Goal: Task Accomplishment & Management: Manage account settings

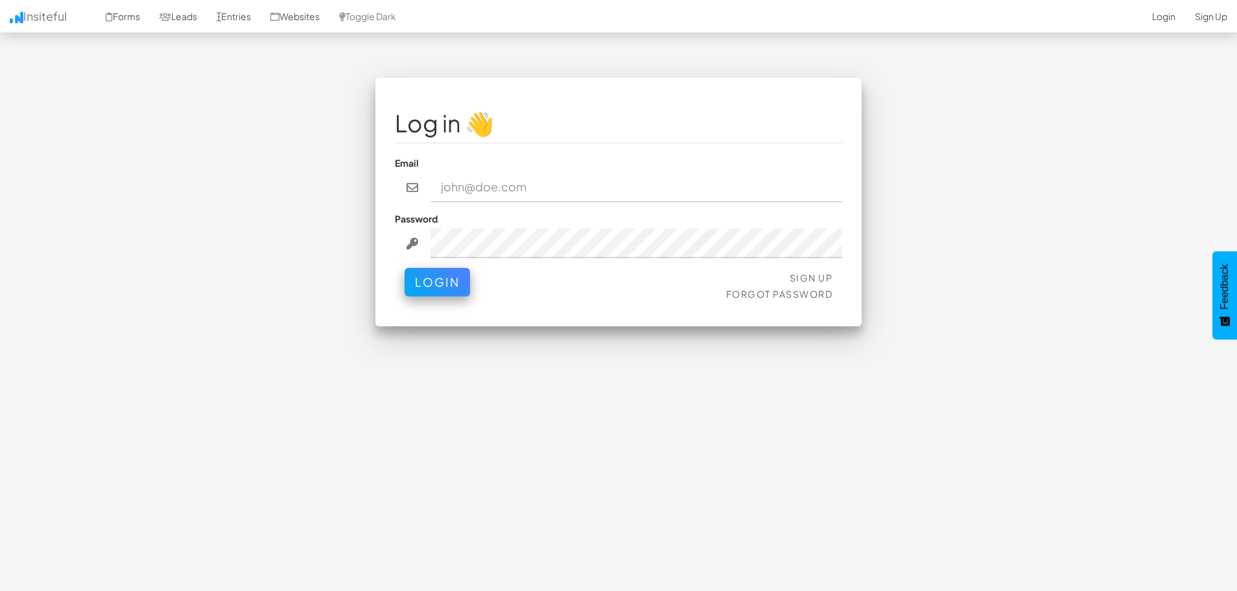
click at [472, 191] on input "email" at bounding box center [637, 187] width 412 height 30
click at [691, 288] on div "Sign Up Forgot Password Login" at bounding box center [618, 287] width 447 height 39
click at [809, 281] on link "Sign Up" at bounding box center [811, 278] width 43 height 12
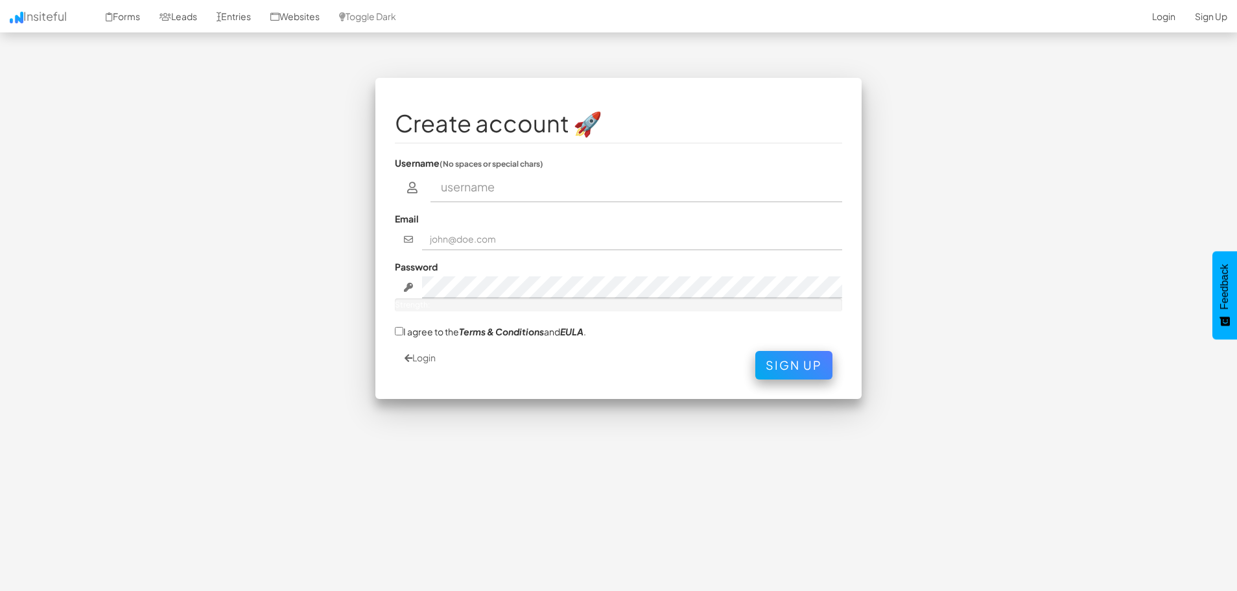
click at [504, 191] on input "text" at bounding box center [637, 187] width 412 height 30
click at [623, 181] on input "text" at bounding box center [637, 187] width 412 height 30
click at [479, 195] on input "text" at bounding box center [637, 187] width 412 height 30
type input "marketedgesocials"
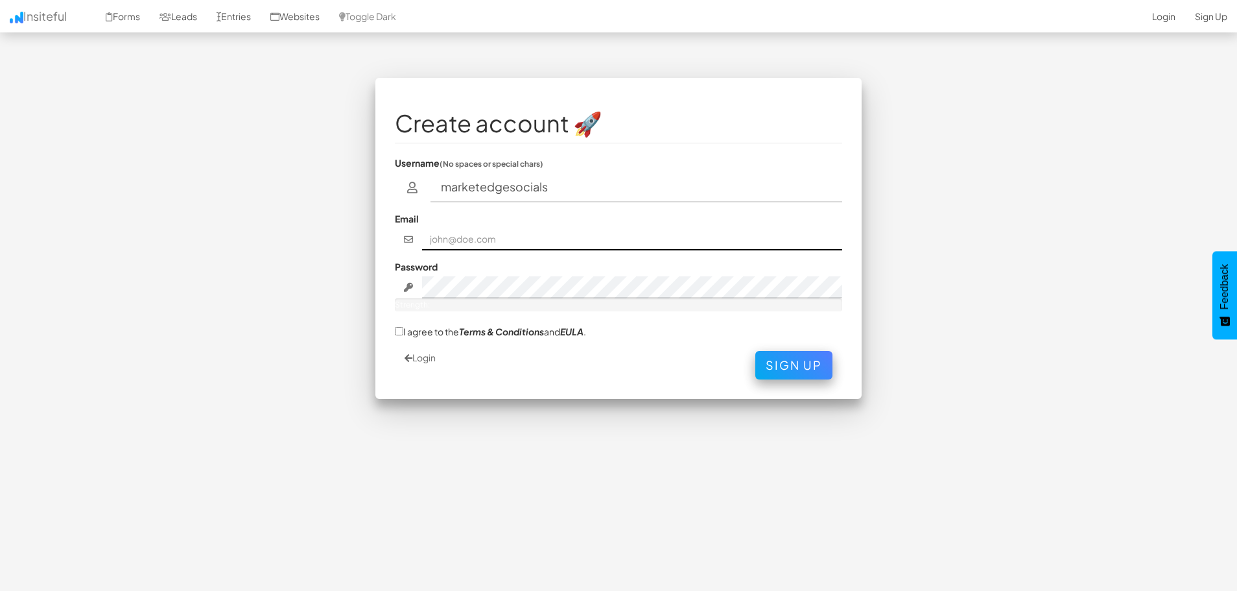
click at [482, 244] on input "text" at bounding box center [632, 239] width 421 height 22
click at [480, 241] on input "Faye" at bounding box center [632, 239] width 421 height 22
drag, startPoint x: 480, startPoint y: 241, endPoint x: 329, endPoint y: 250, distance: 151.4
click at [328, 253] on div "Create account 🚀 Username (No spaces or special chars) marketedgesocials Email …" at bounding box center [618, 245] width 759 height 334
type input "F"
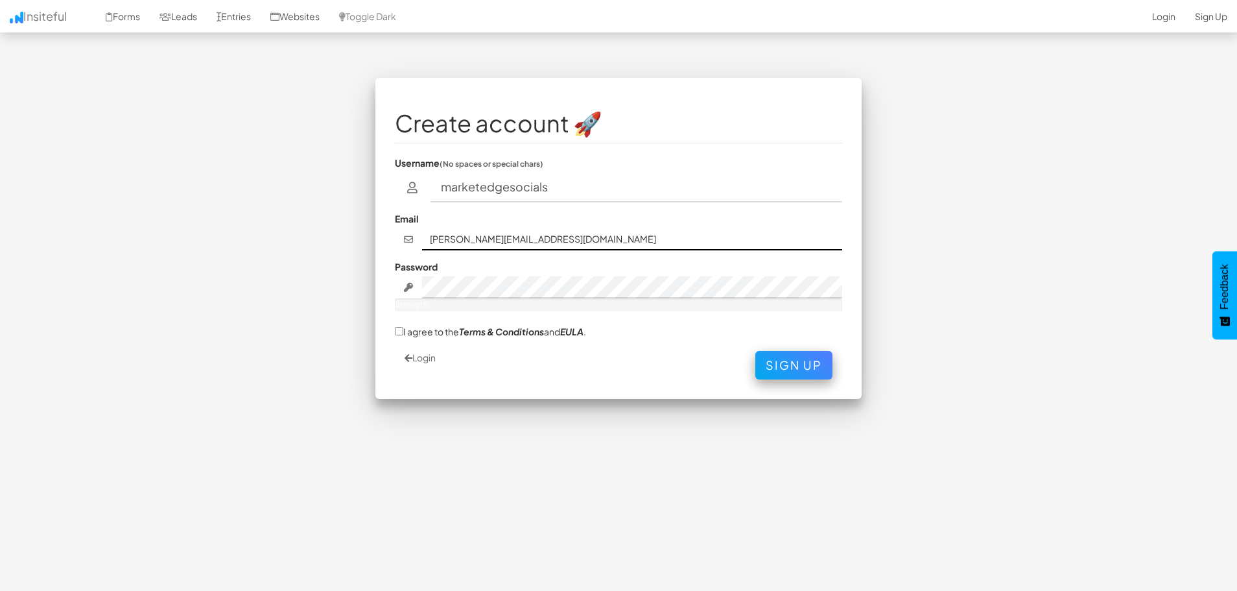
type input "faye.c@marketedgesocials.com"
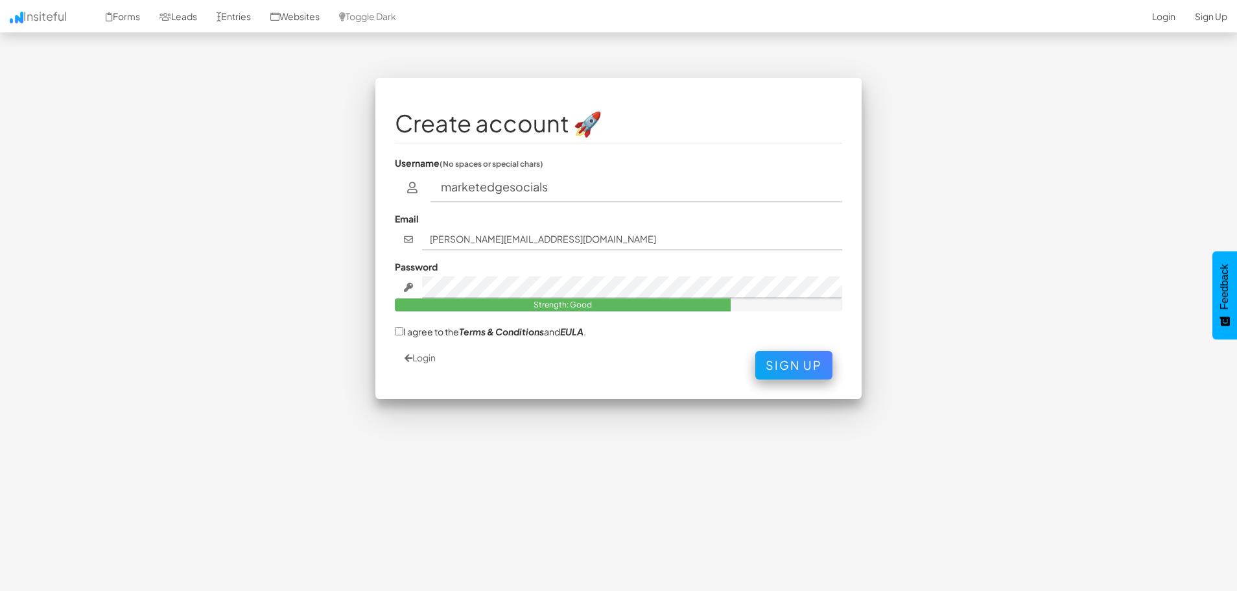
click at [434, 333] on label "I agree to the Terms & Conditions and EULA ." at bounding box center [490, 331] width 191 height 14
click at [403, 333] on input "I agree to the Terms & Conditions and EULA ." at bounding box center [399, 331] width 8 height 8
checkbox input "true"
click at [800, 359] on button "Sign Up" at bounding box center [793, 362] width 77 height 29
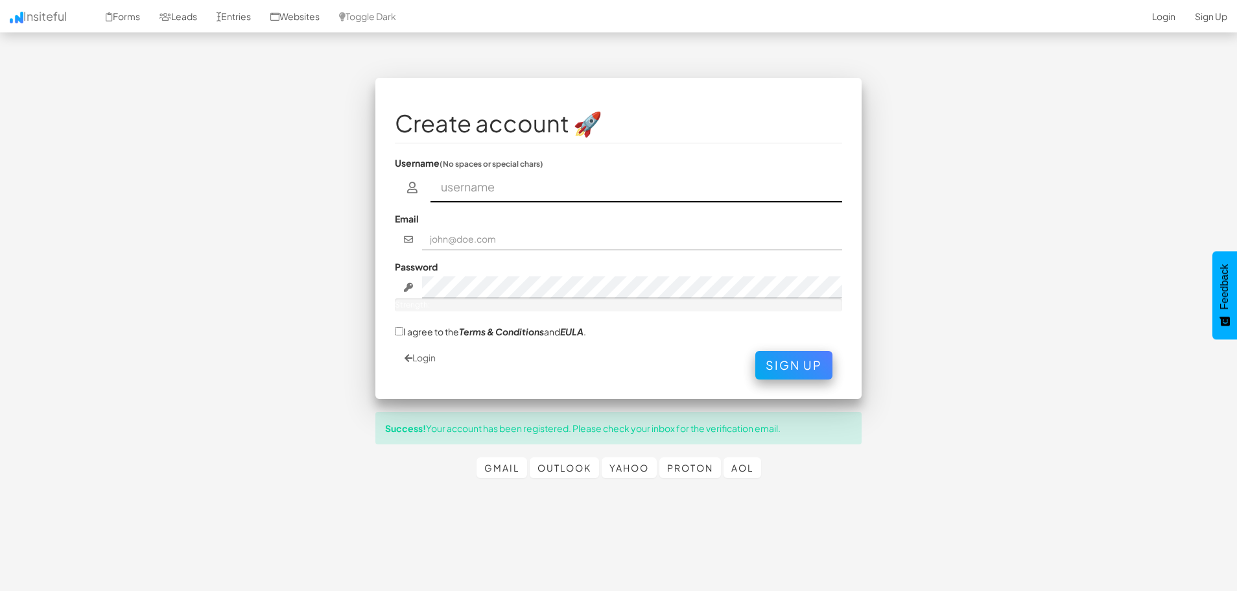
click at [594, 184] on input "text" at bounding box center [637, 187] width 412 height 30
click at [427, 362] on link "Login" at bounding box center [420, 357] width 31 height 12
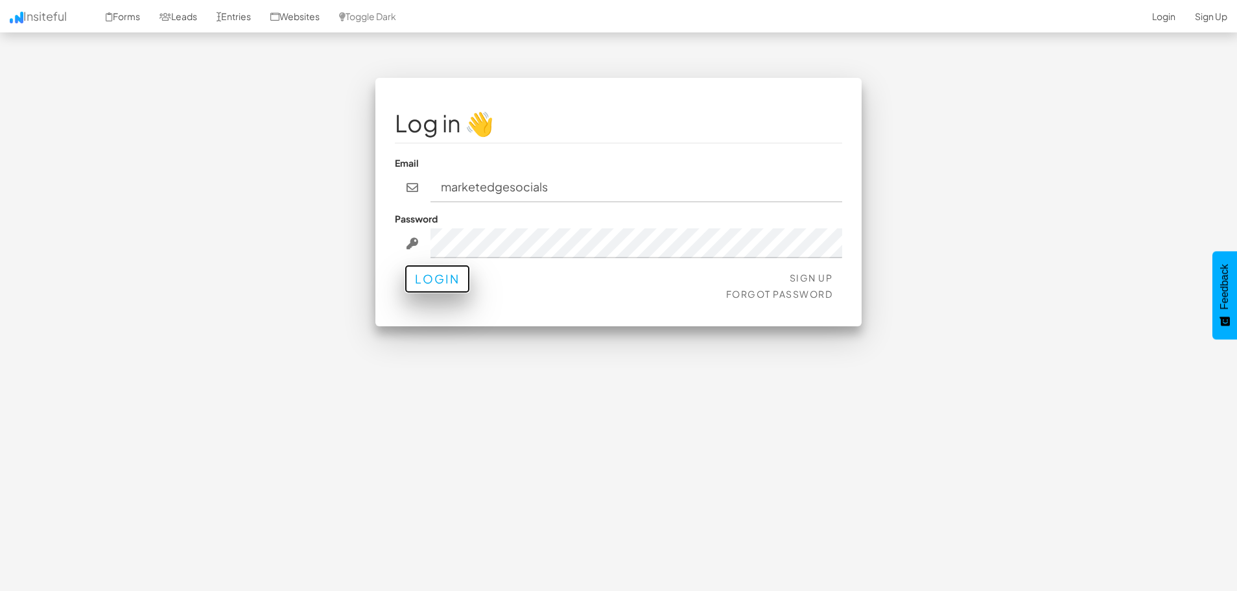
click at [440, 277] on button "Login" at bounding box center [437, 279] width 65 height 29
click at [440, 187] on input "marketedgesocials" at bounding box center [637, 187] width 412 height 30
type input "Faye.c@marketedgesocials"
click at [442, 280] on button "Login" at bounding box center [437, 279] width 65 height 29
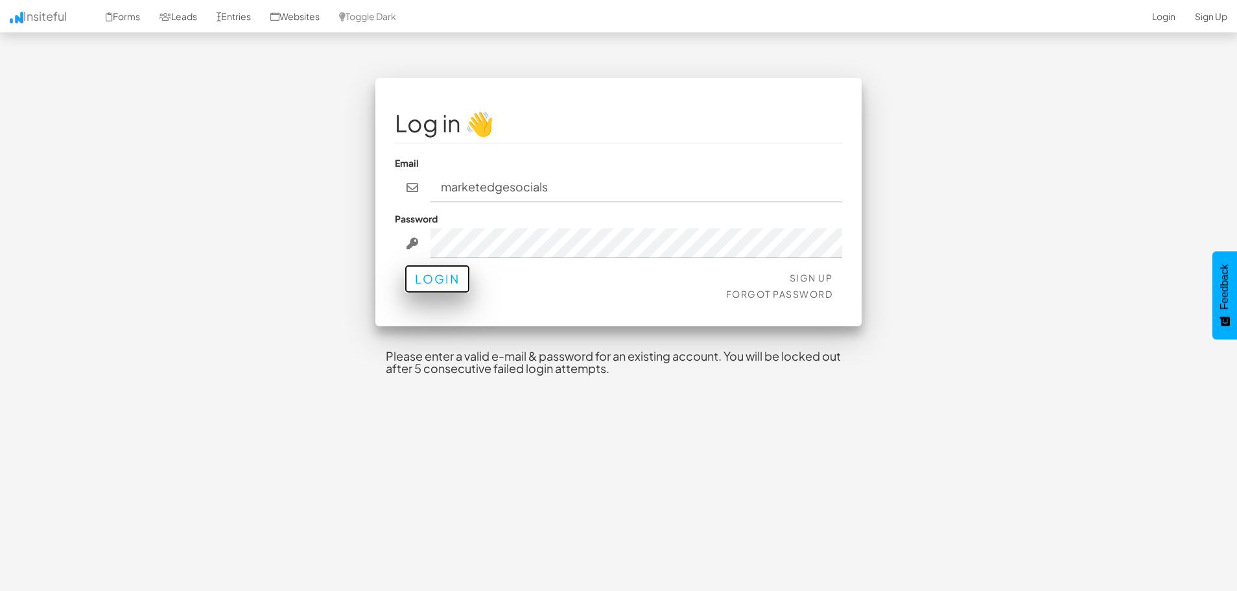
click at [447, 283] on button "Login" at bounding box center [437, 279] width 65 height 29
click at [443, 188] on input "marketedgesocials" at bounding box center [637, 187] width 412 height 30
drag, startPoint x: 610, startPoint y: 190, endPoint x: 601, endPoint y: 189, distance: 8.5
click at [610, 190] on input "Faye.c@marketedgesocials" at bounding box center [637, 187] width 412 height 30
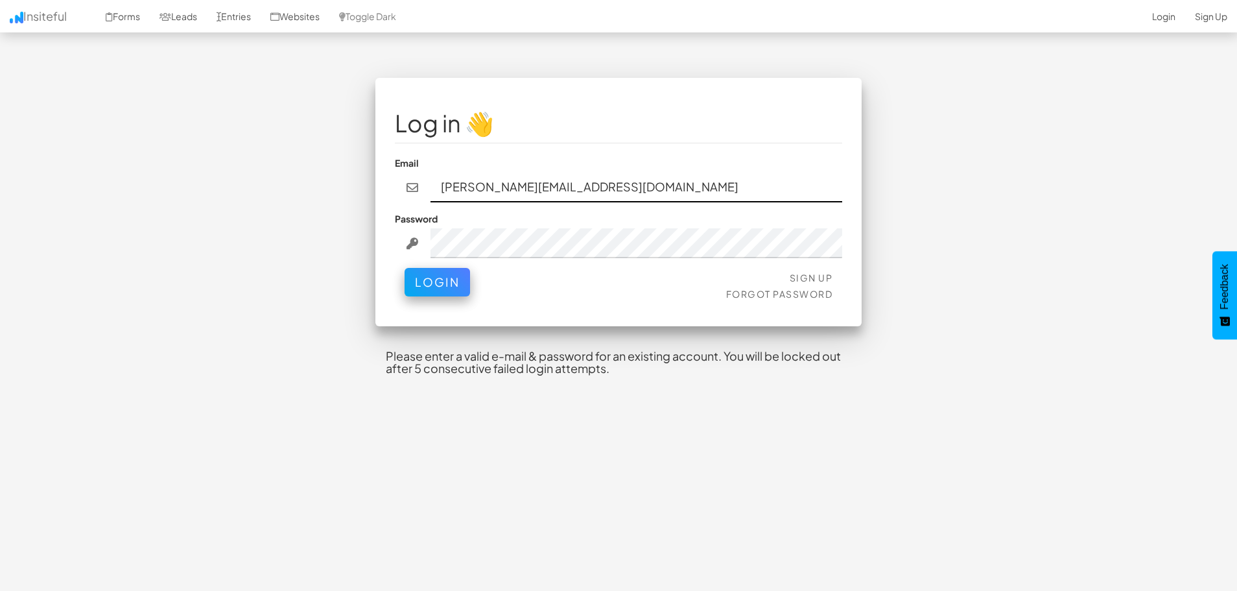
type input "Faye.c@marketedgesocials.com"
click at [405, 268] on button "Login" at bounding box center [437, 282] width 65 height 29
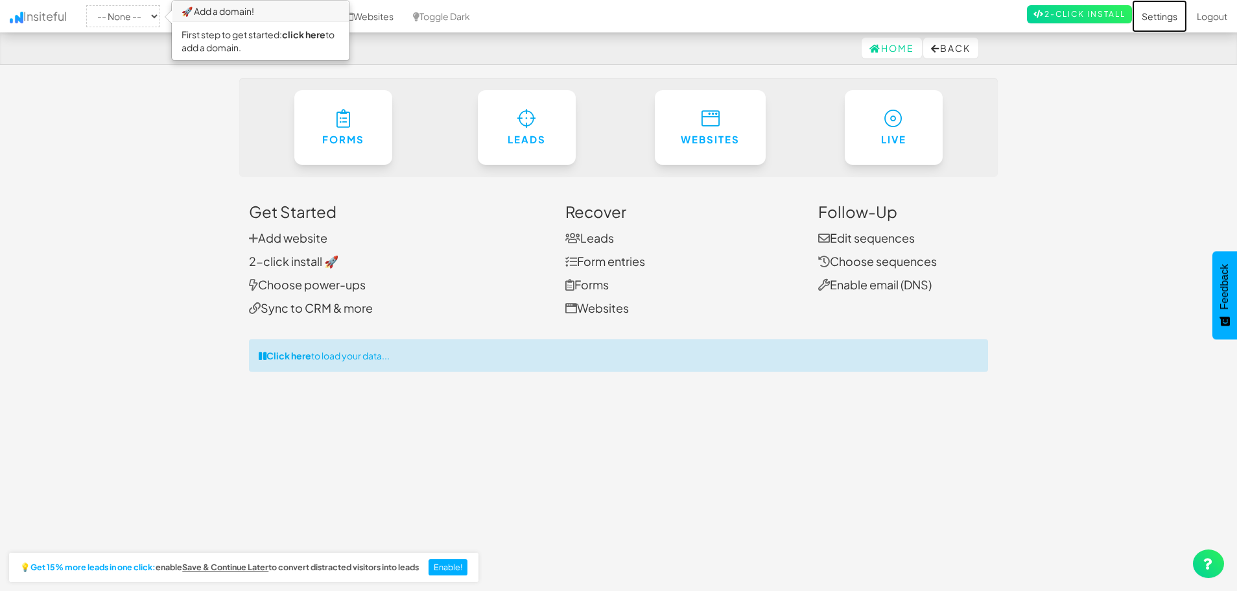
click at [1159, 24] on link "Settings" at bounding box center [1159, 16] width 55 height 32
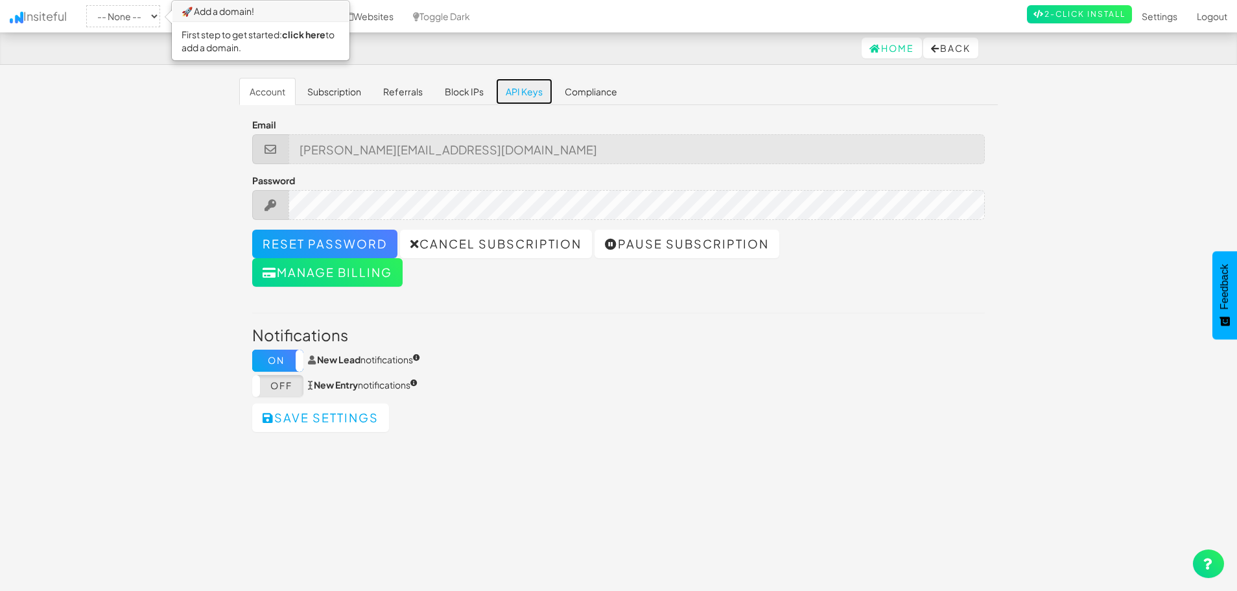
click at [507, 92] on link "API Keys" at bounding box center [524, 91] width 58 height 27
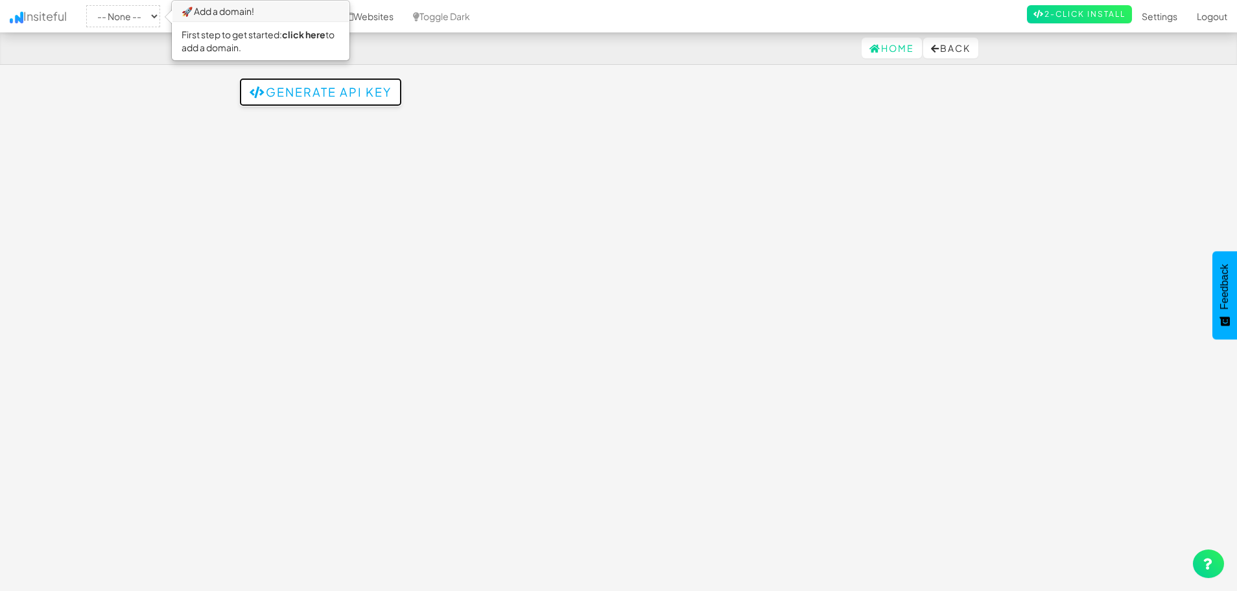
click at [331, 93] on button "Generate API Key" at bounding box center [320, 92] width 163 height 29
drag, startPoint x: 423, startPoint y: 114, endPoint x: 244, endPoint y: 117, distance: 179.0
click at [244, 117] on td "K0G1xUoNvL44U18aHcHiPAMpc6ATNP5K" at bounding box center [618, 114] width 759 height 24
copy td "K0G1xUoNvL44U18aHcHiPAMpc6ATNP5K"
